Goal: Complete application form

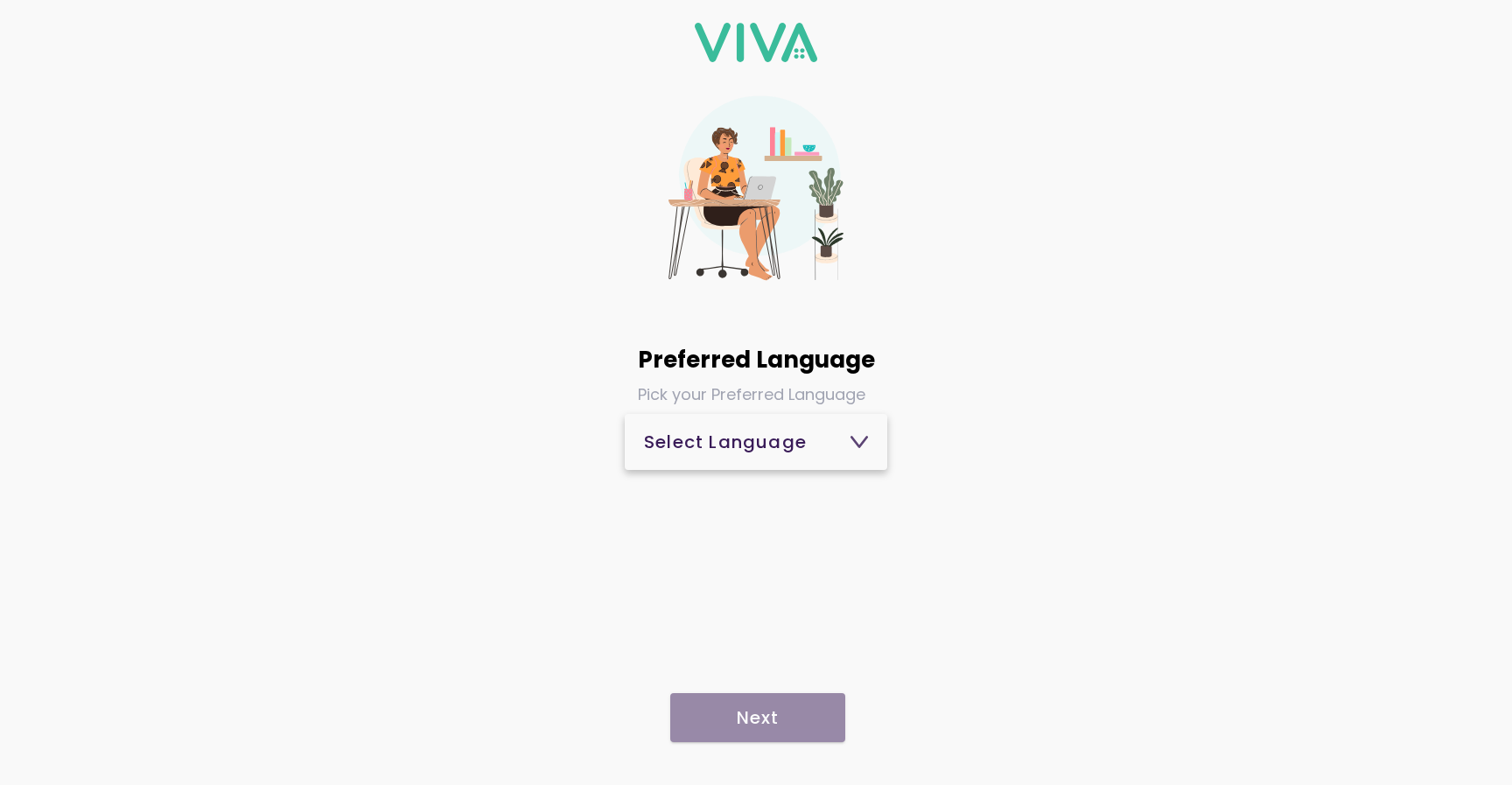
click at [799, 455] on span "Select Language" at bounding box center [756, 441] width 224 height 42
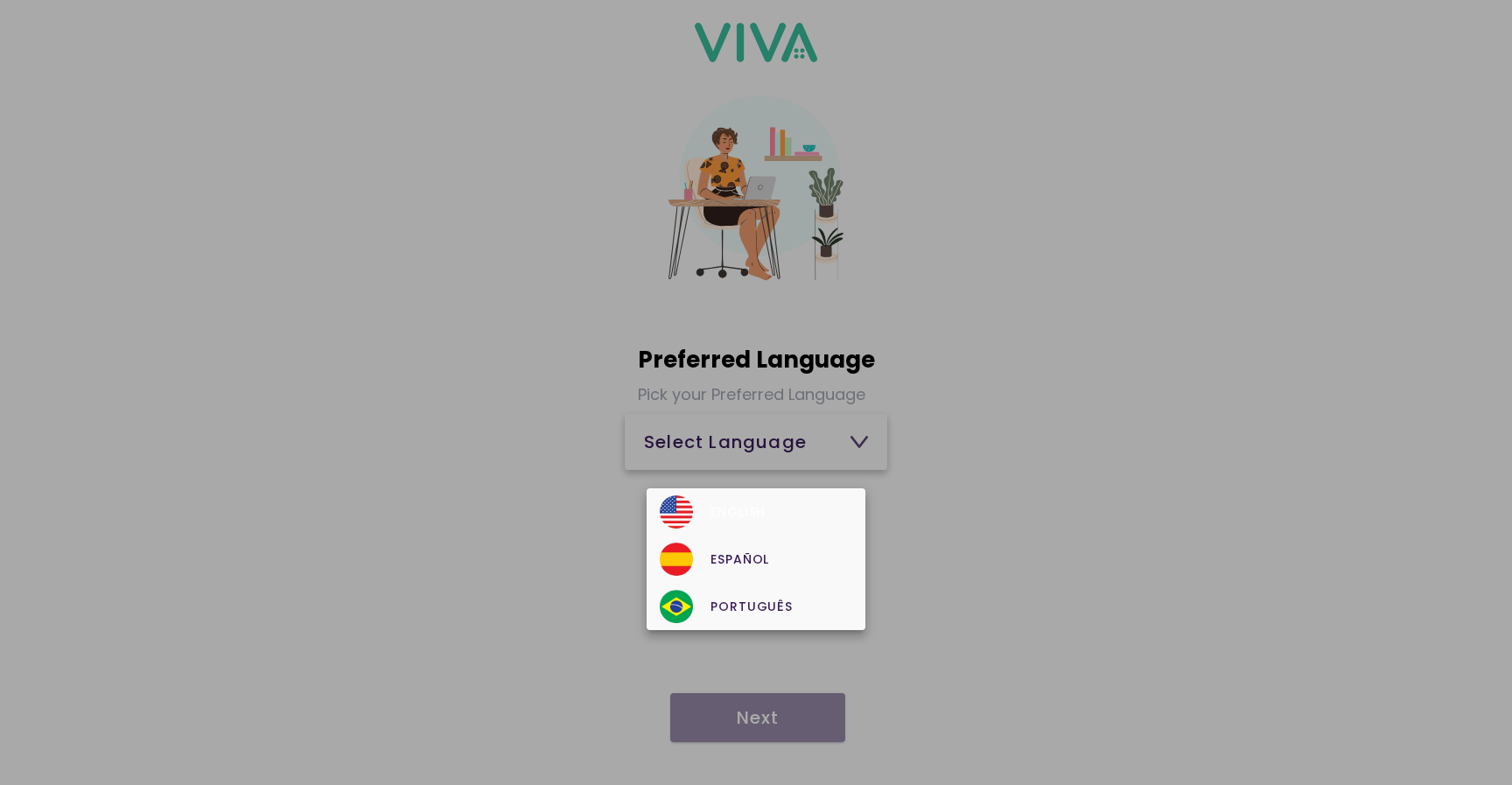
click at [792, 497] on div "English" at bounding box center [755, 512] width 191 height 33
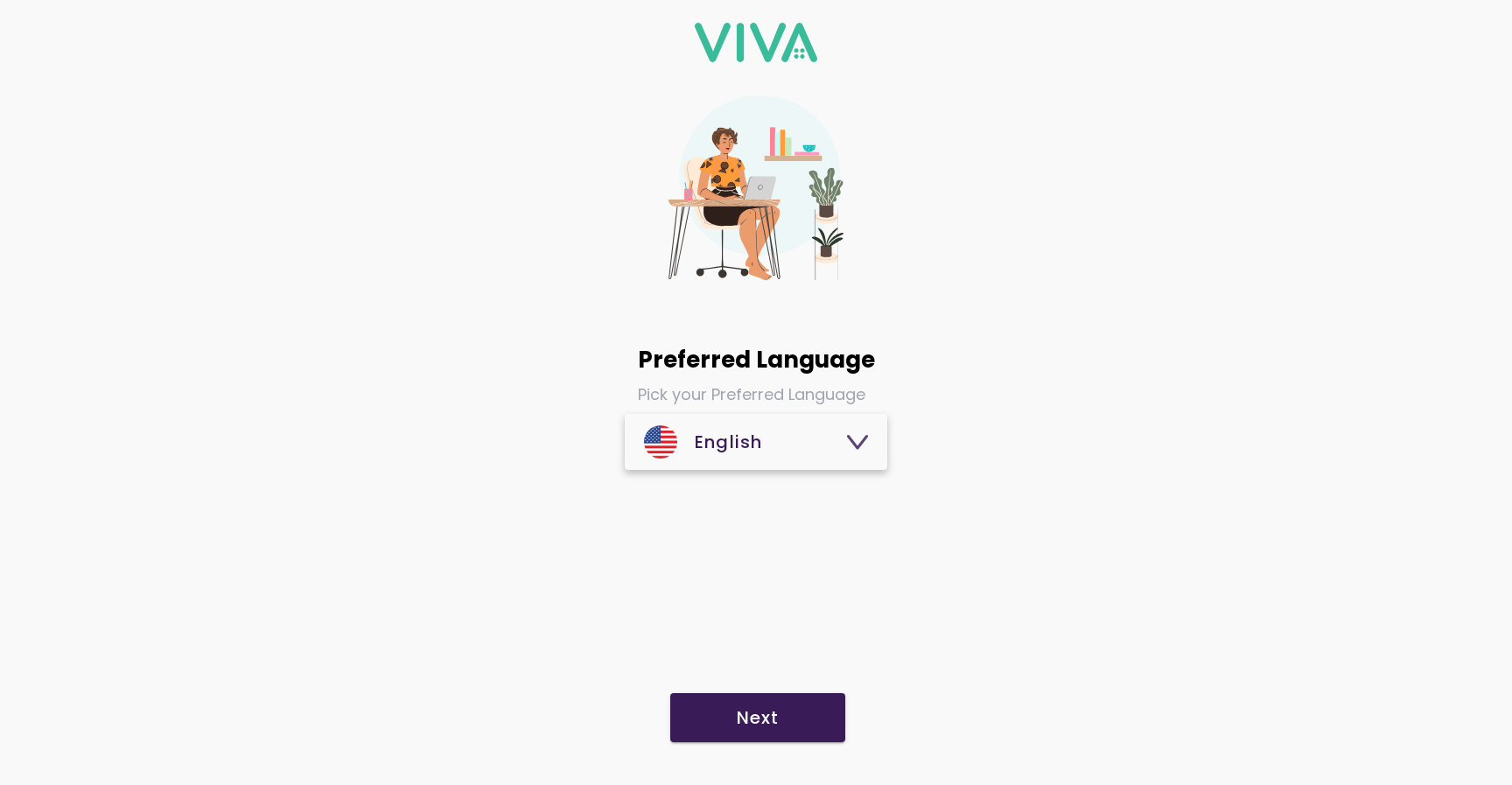
click at [802, 709] on span "Next" at bounding box center [757, 717] width 140 height 18
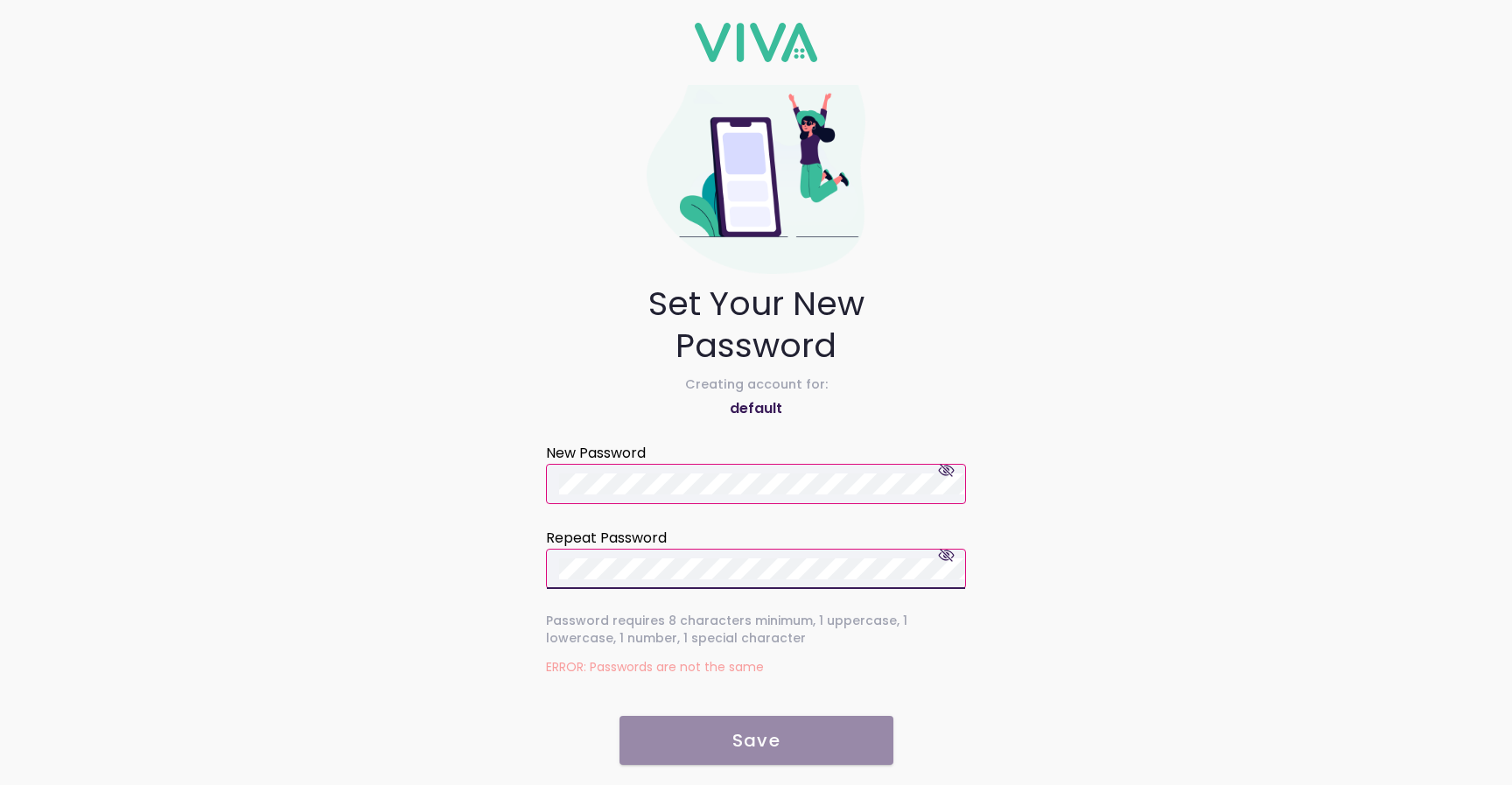
scroll to position [63, 0]
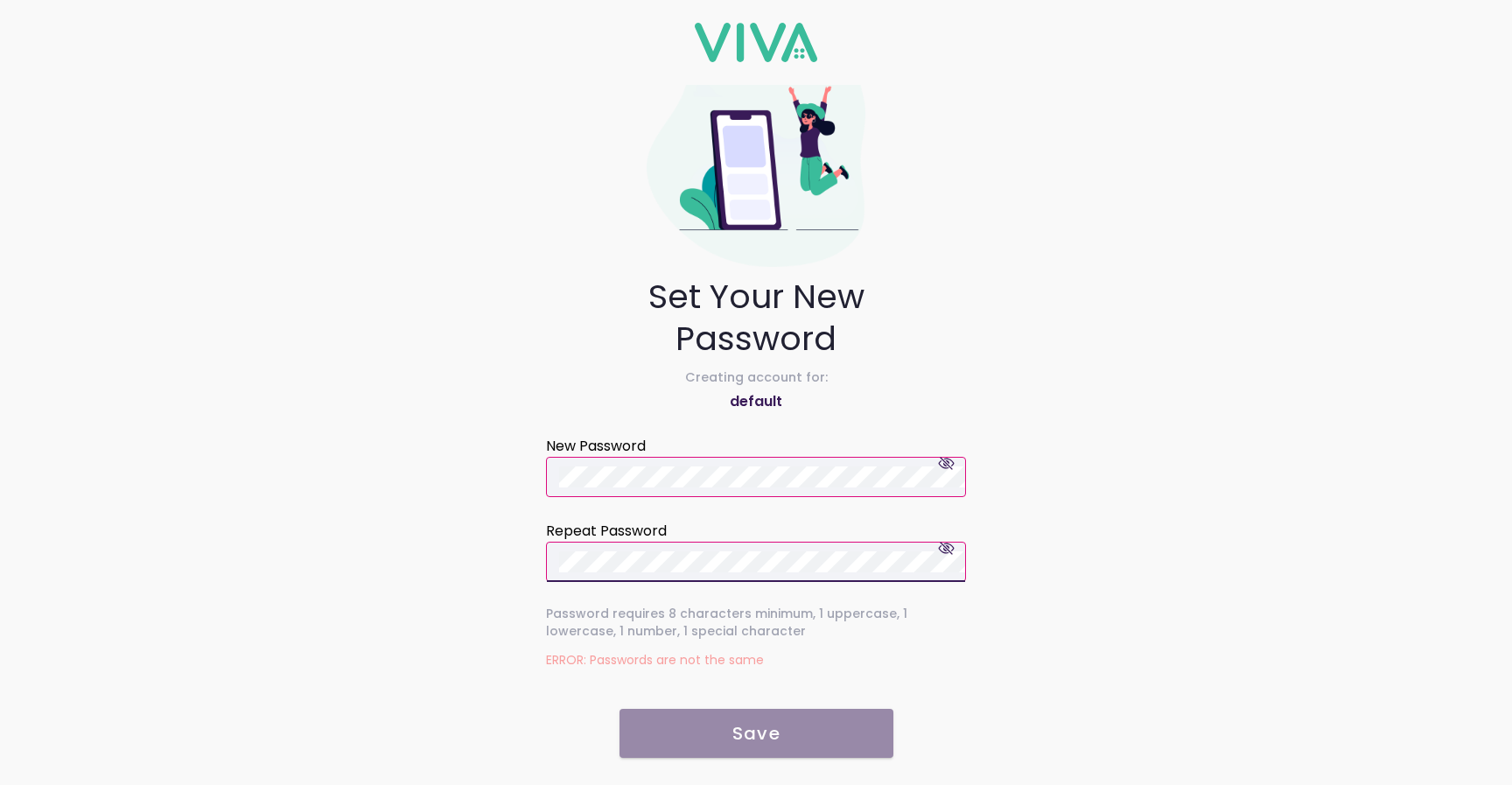
click at [944, 544] on span "button" at bounding box center [947, 548] width 17 height 17
click at [952, 472] on button "button" at bounding box center [946, 463] width 43 height 31
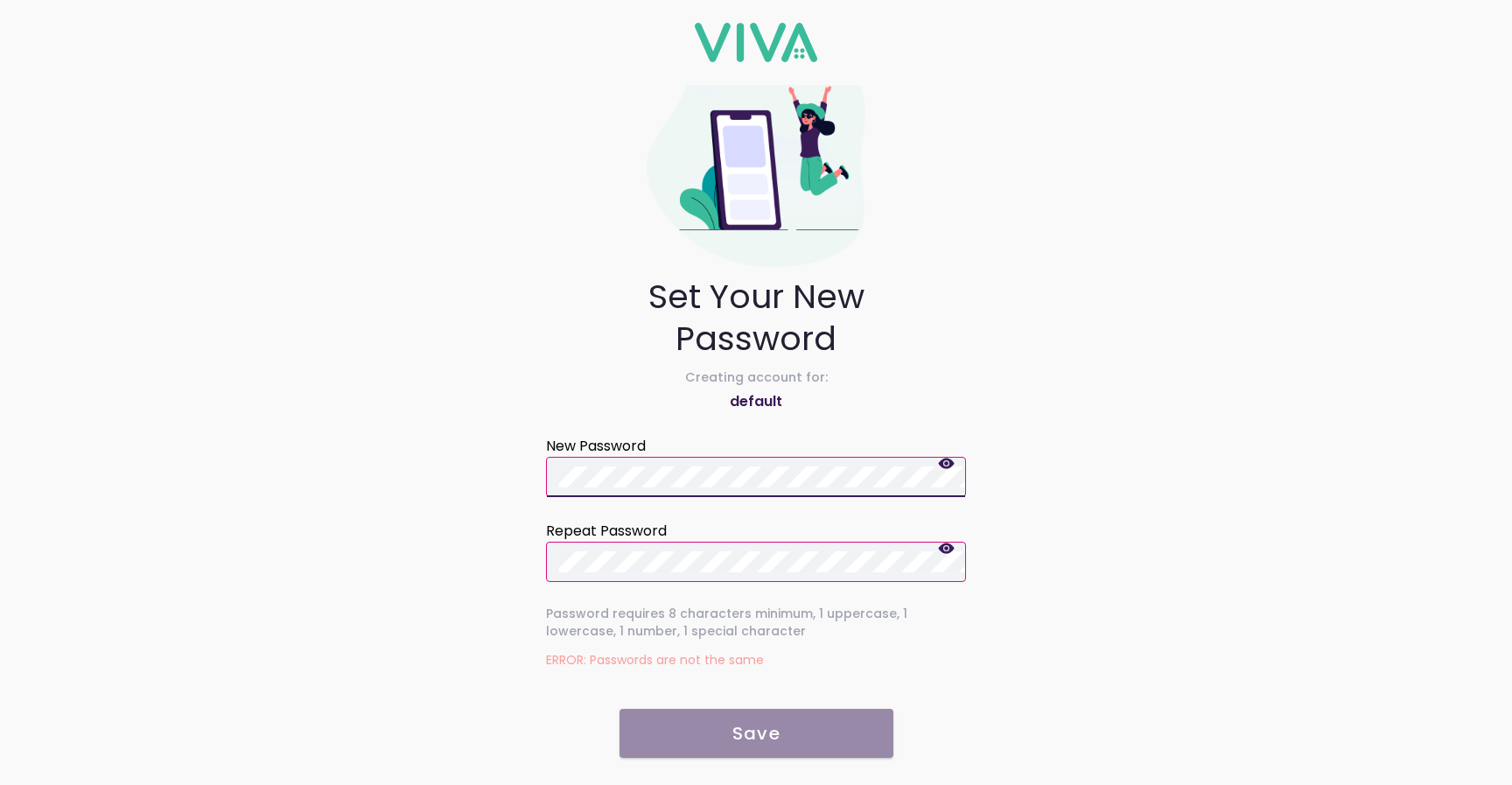
scroll to position [30, 0]
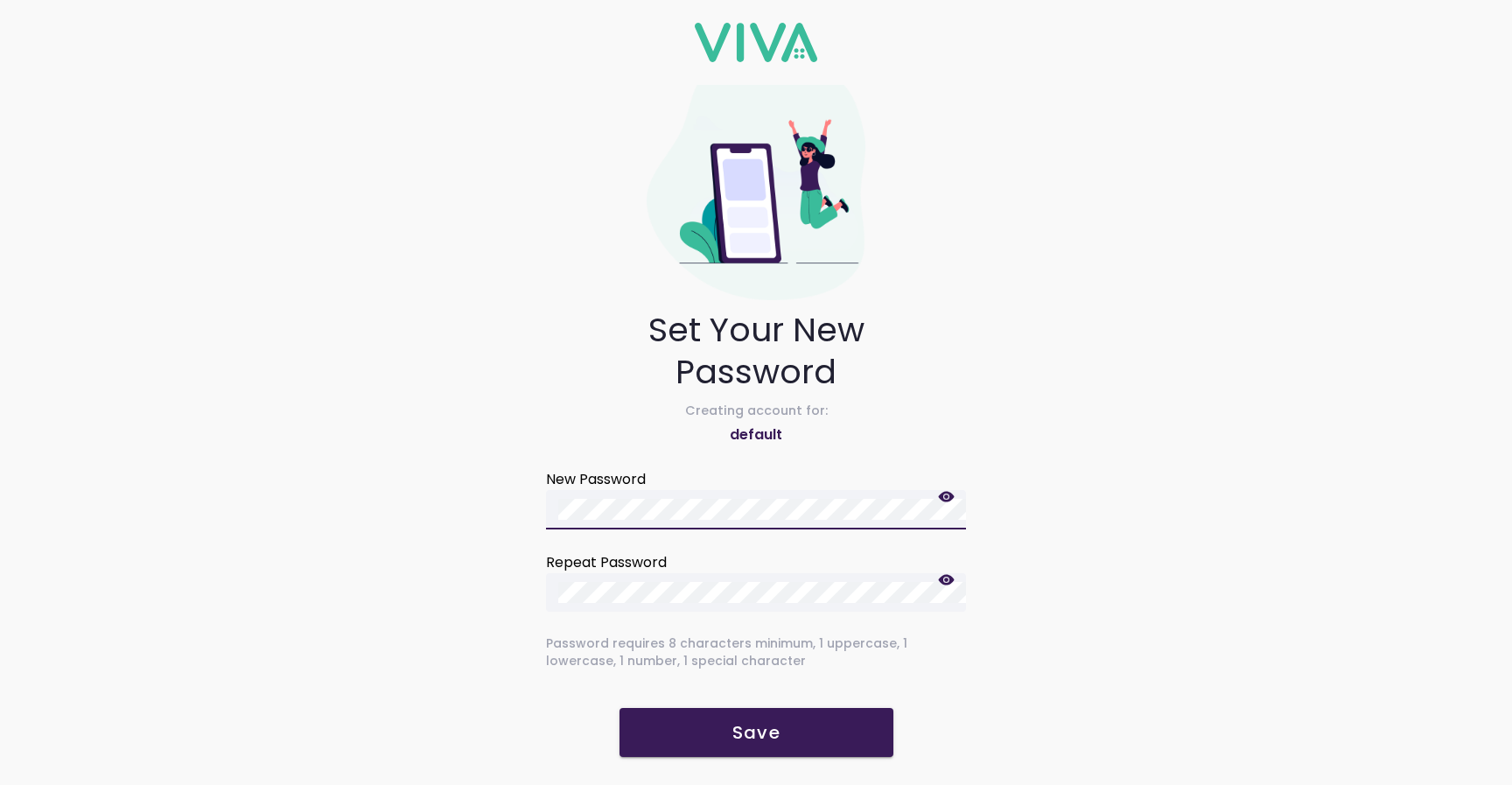
click at [675, 730] on span "Save" at bounding box center [756, 732] width 239 height 18
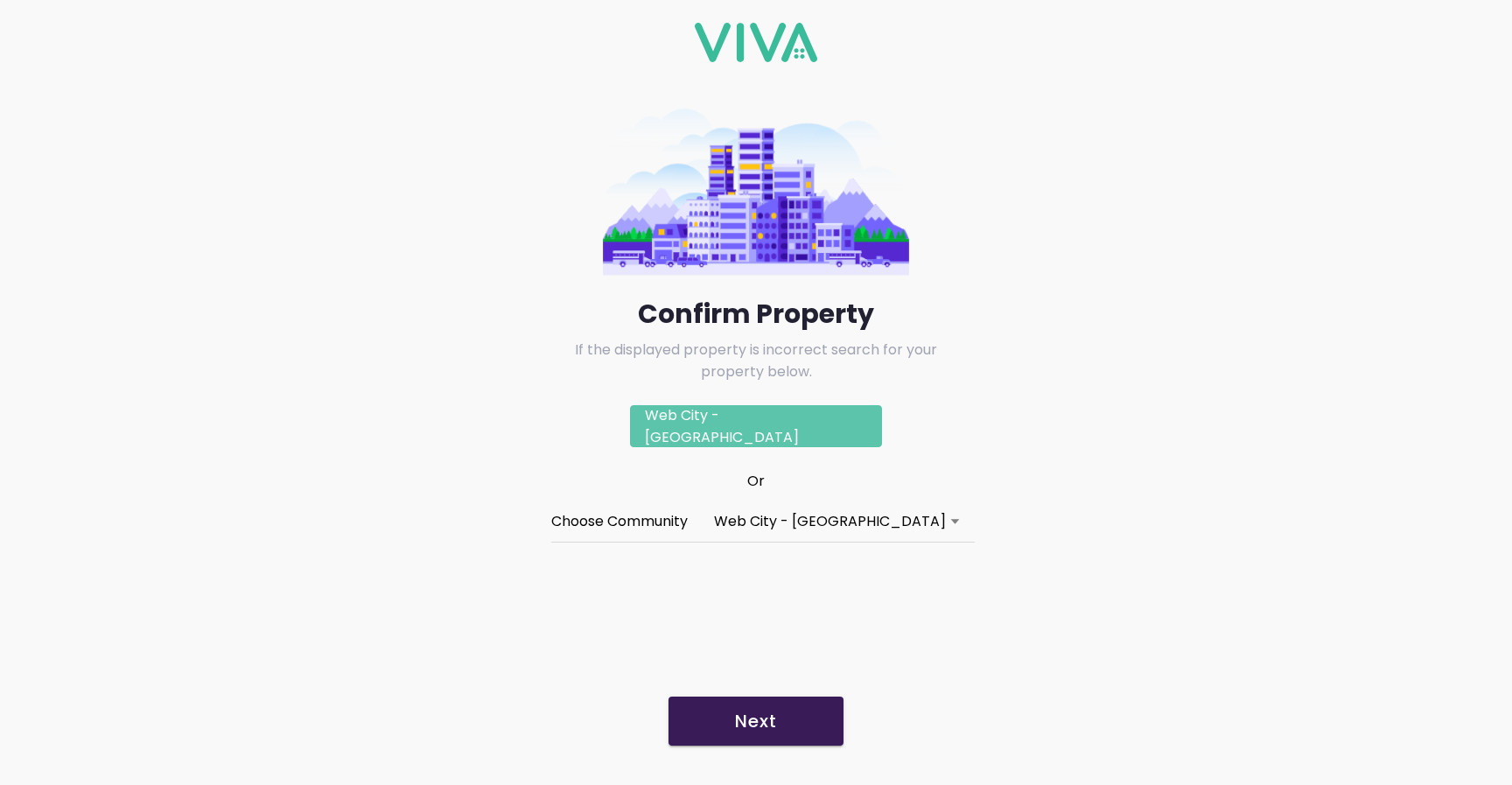
click at [930, 481] on ion-col "Or" at bounding box center [756, 480] width 429 height 31
click at [920, 511] on div "Web City - [GEOGRAPHIC_DATA]" at bounding box center [830, 521] width 232 height 22
click at [920, 511] on button "Choose Community Web City - [GEOGRAPHIC_DATA]" at bounding box center [756, 521] width 410 height 39
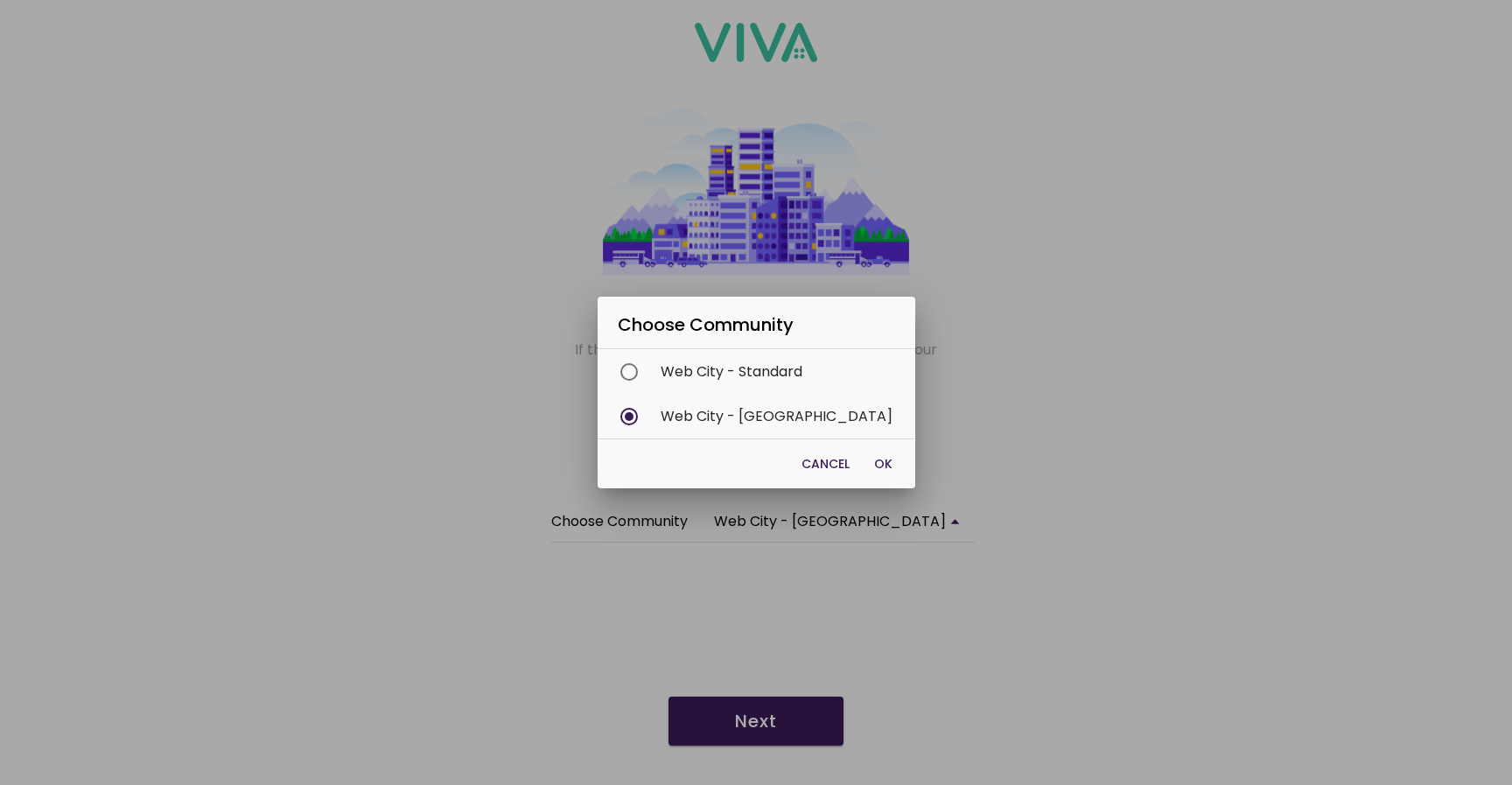
click at [972, 448] on ion-backdrop at bounding box center [756, 392] width 1512 height 785
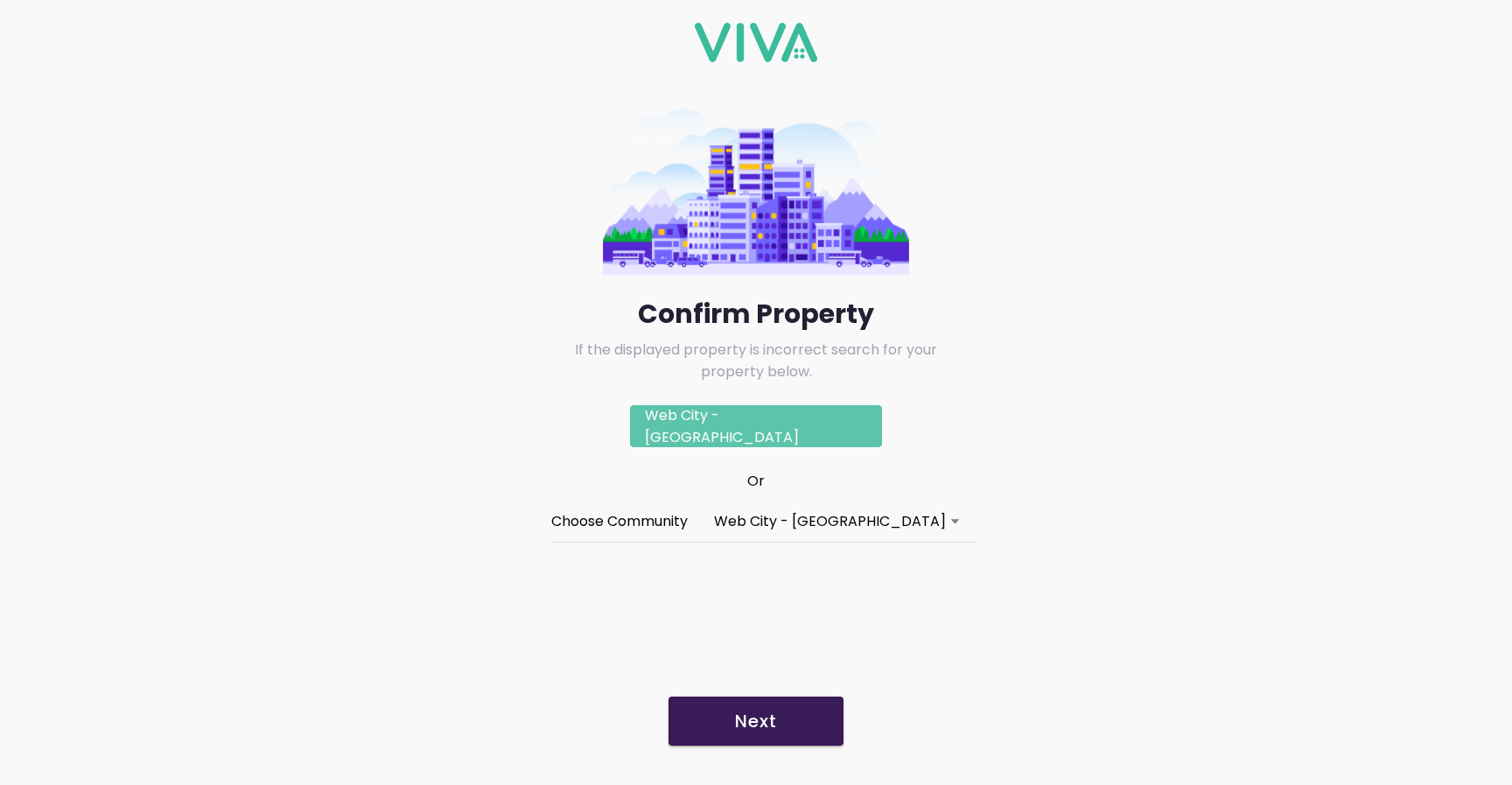
click at [887, 518] on div "Web City - [GEOGRAPHIC_DATA]" at bounding box center [830, 521] width 232 height 22
click at [887, 518] on button "Choose Community Web City - [GEOGRAPHIC_DATA]" at bounding box center [756, 521] width 410 height 39
